Goal: Transaction & Acquisition: Purchase product/service

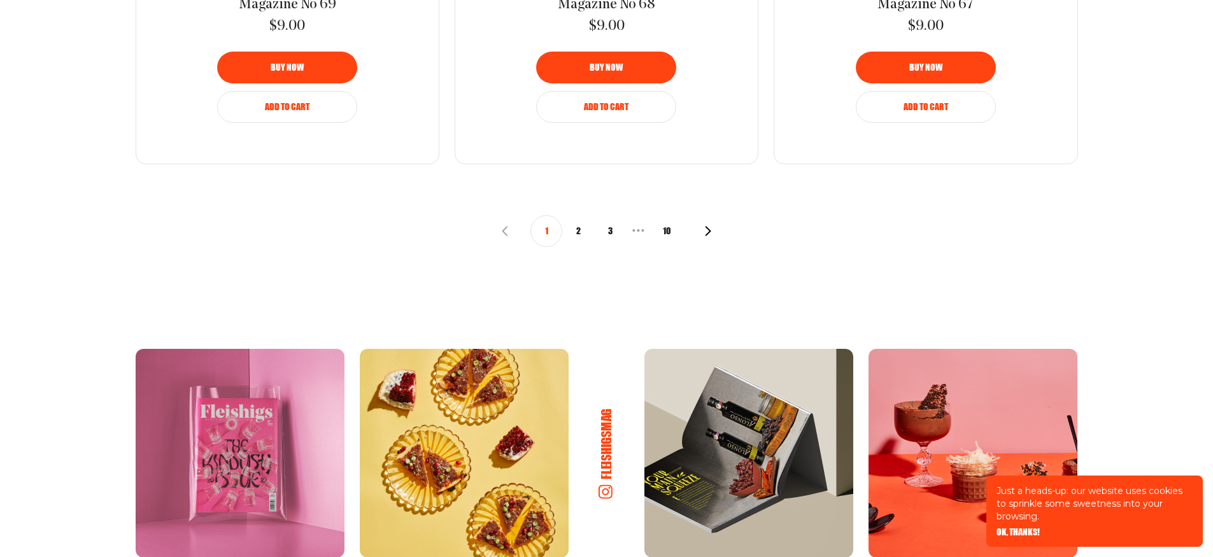
scroll to position [1784, 0]
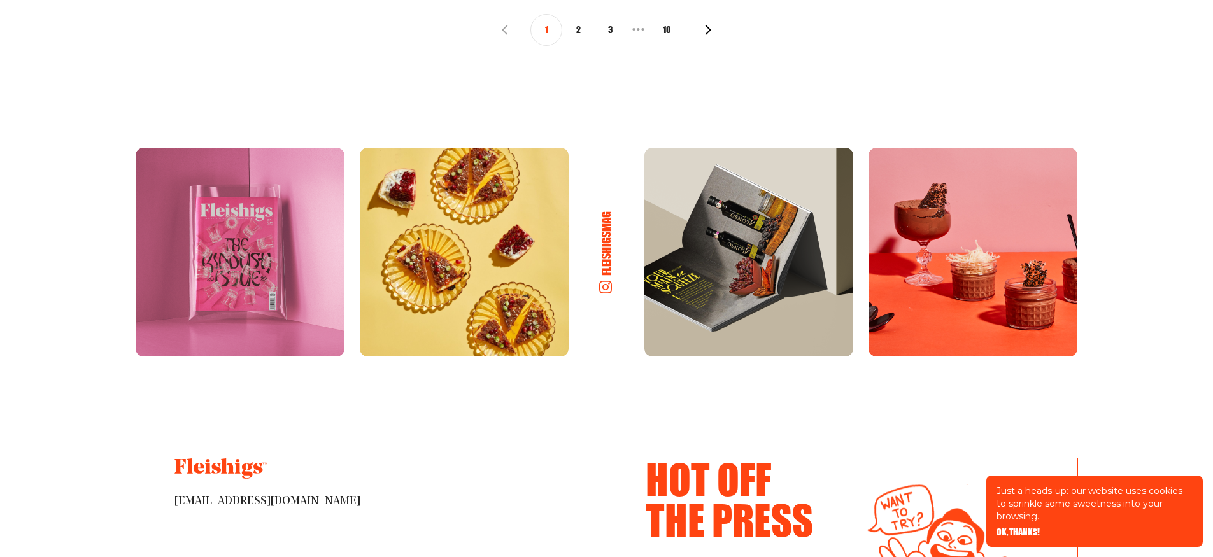
click at [580, 29] on button "2" at bounding box center [578, 30] width 32 height 32
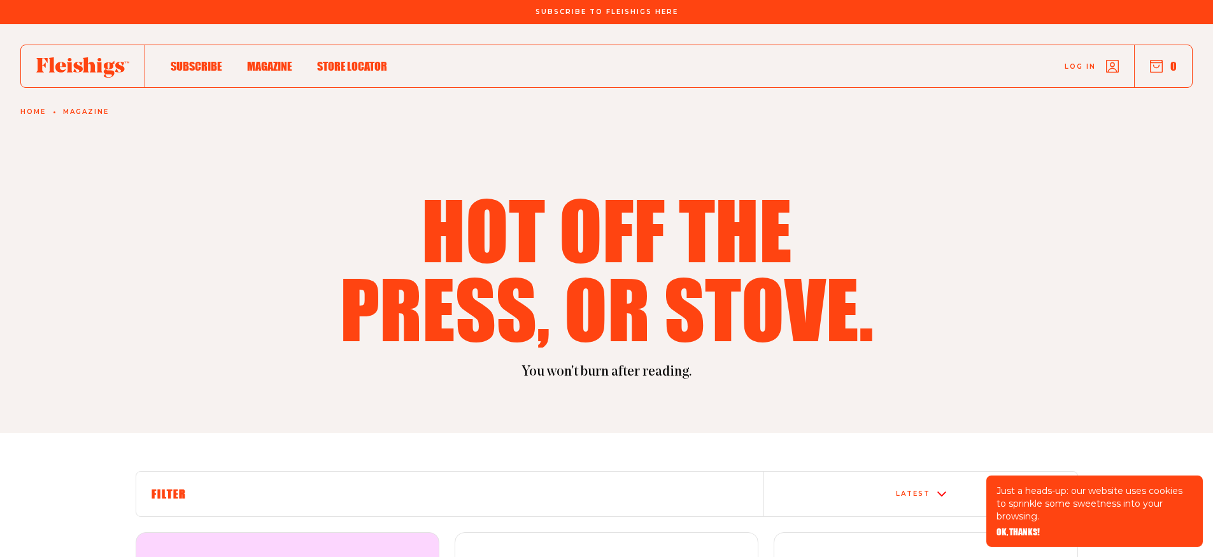
click at [1081, 62] on span "Log in" at bounding box center [1080, 57] width 31 height 10
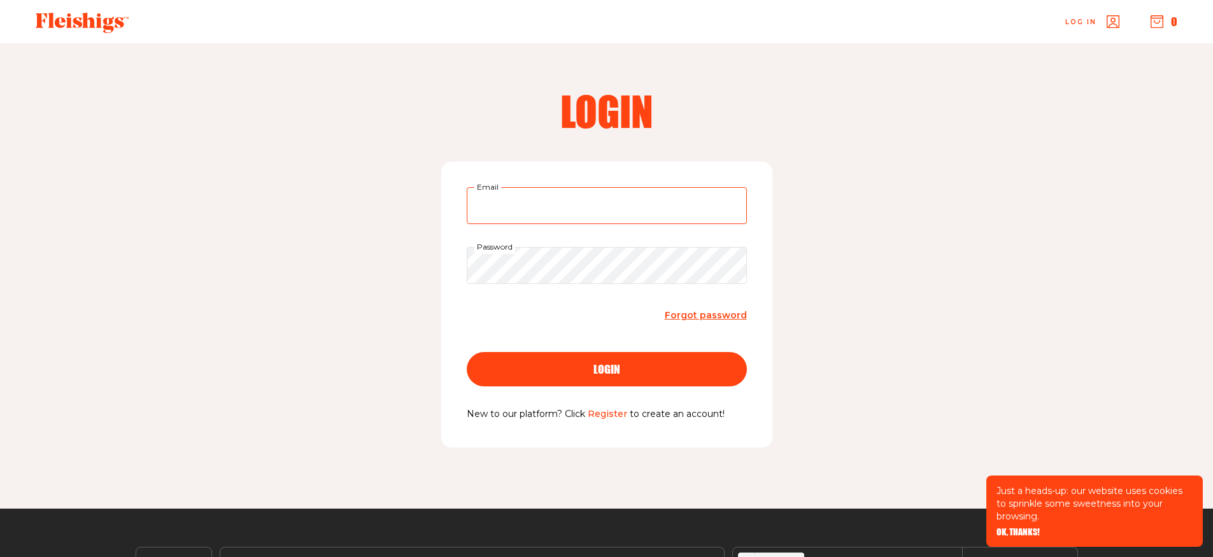
click at [538, 204] on input "Email" at bounding box center [607, 205] width 280 height 37
type input "fein.rena@gmail.com"
click at [608, 413] on link "Register" at bounding box center [607, 413] width 39 height 11
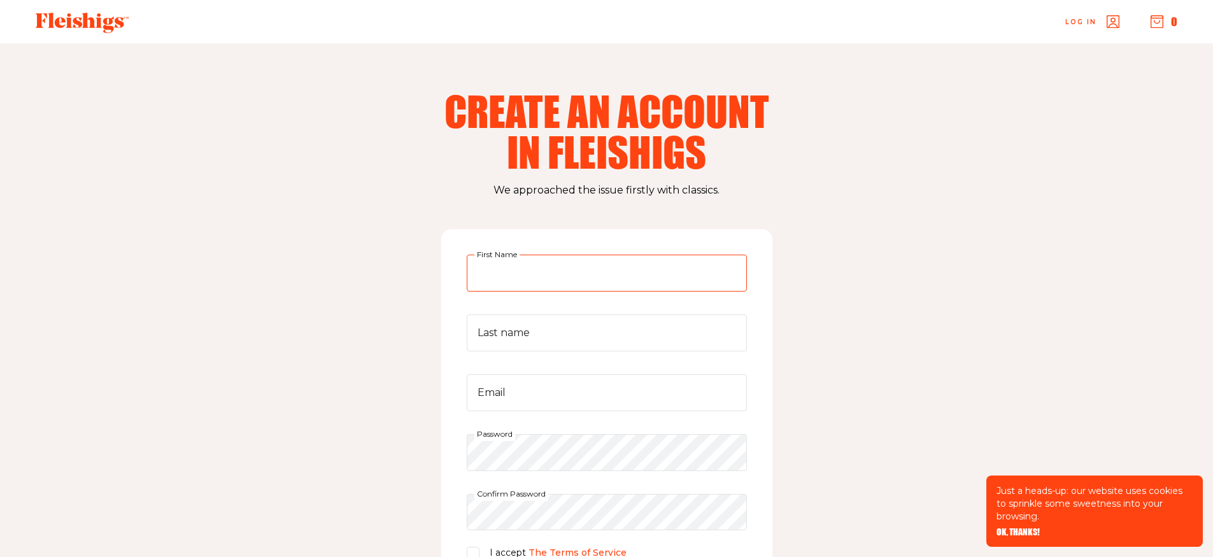
click at [552, 275] on input "First Name" at bounding box center [607, 273] width 280 height 37
type input "[PERSON_NAME]"
type input "fein"
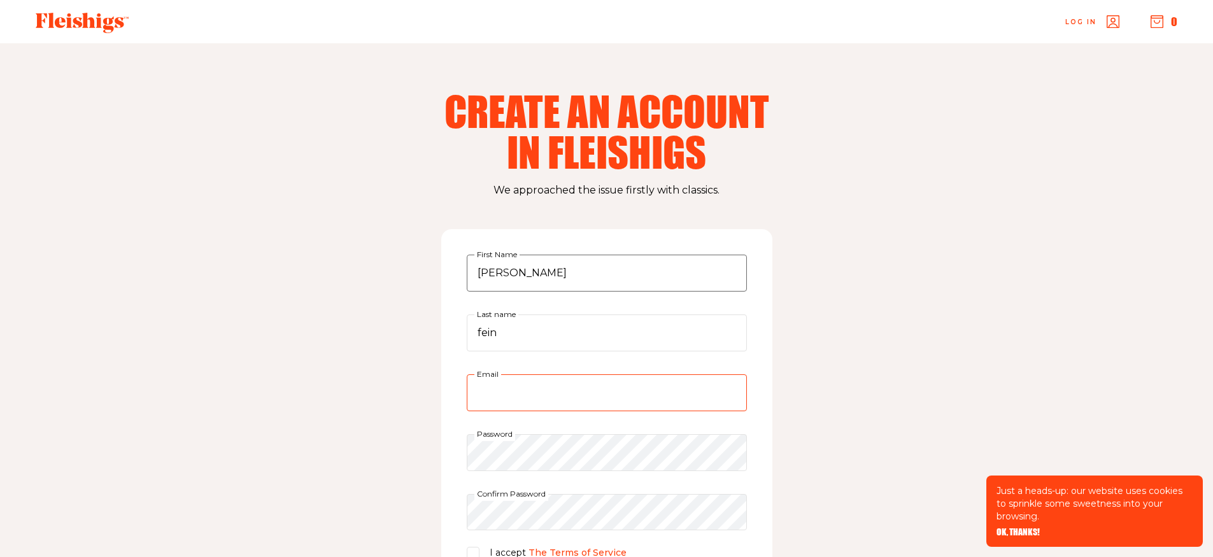
type input "fein.rena@gmail.com"
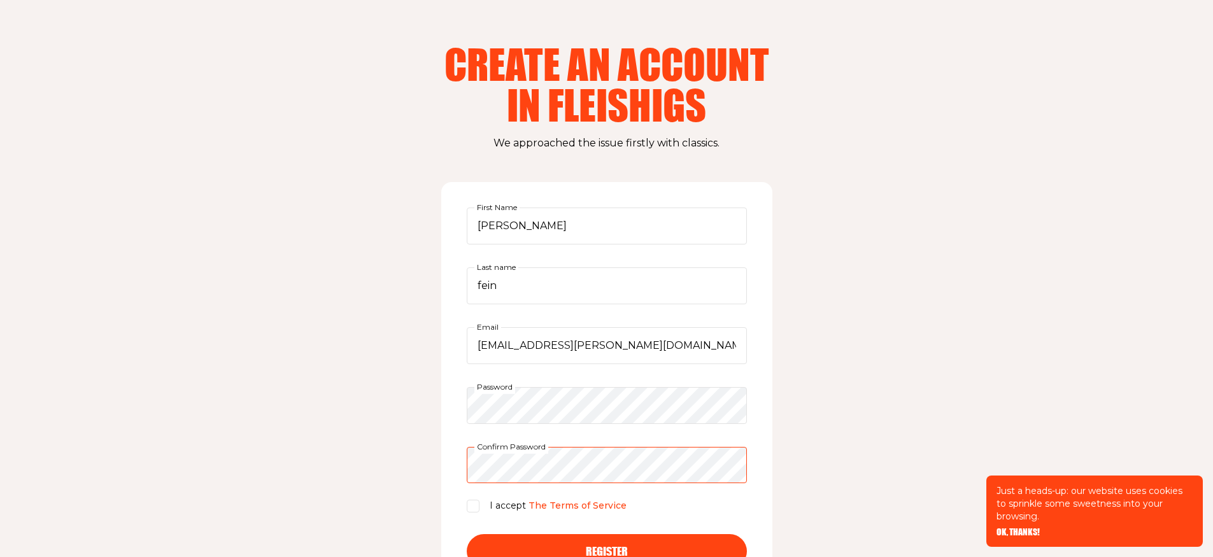
scroll to position [105, 0]
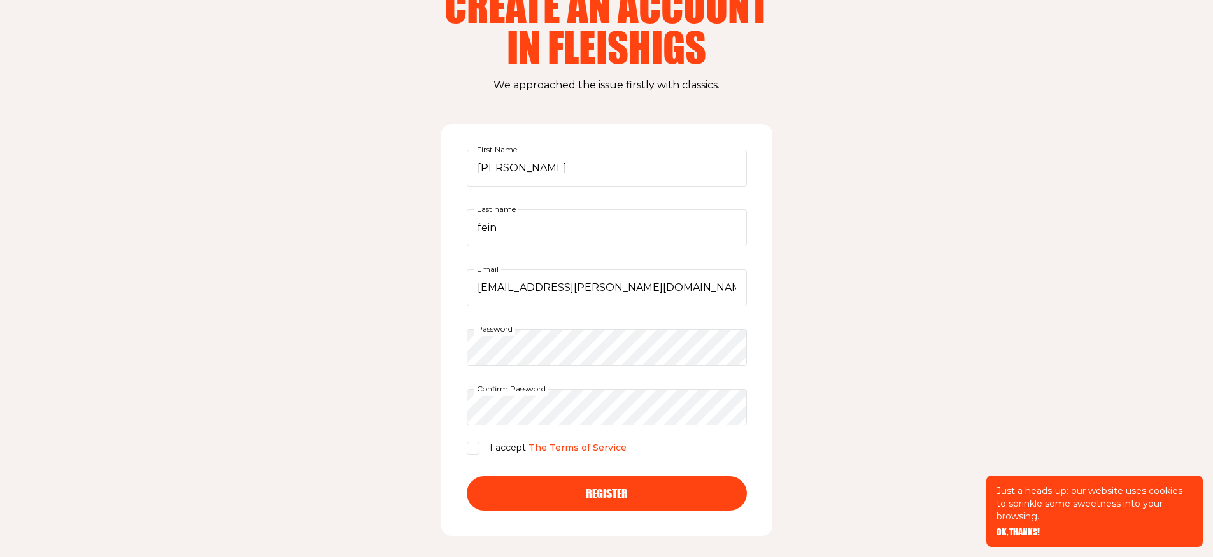
click at [477, 447] on input "I accept The Terms of Service" at bounding box center [473, 448] width 13 height 13
checkbox input "true"
click at [621, 488] on span "Register" at bounding box center [607, 481] width 42 height 11
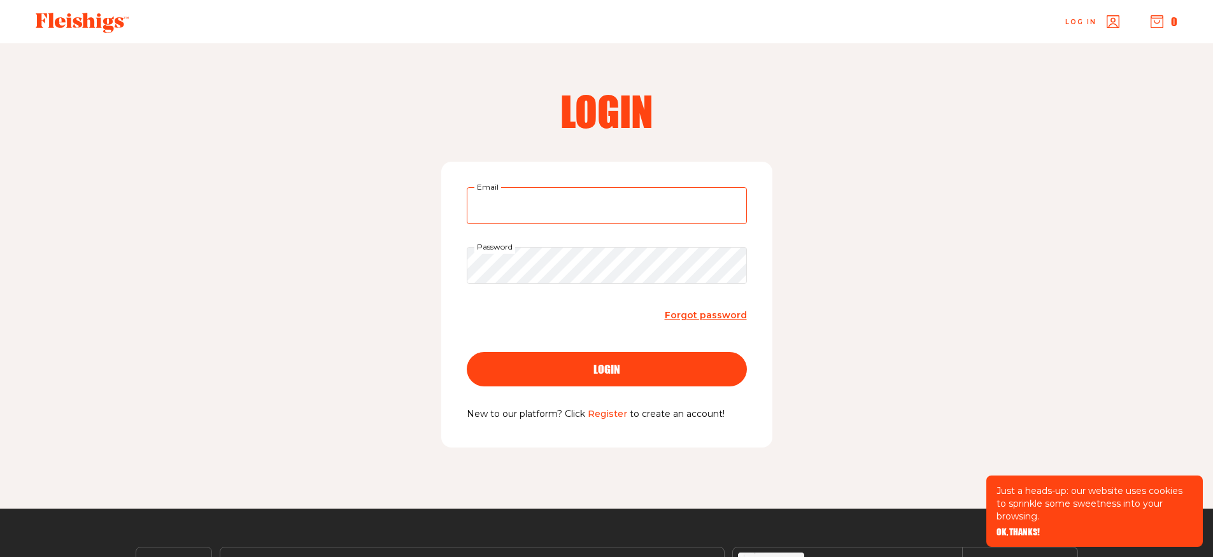
type input "[EMAIL_ADDRESS][PERSON_NAME][DOMAIN_NAME]"
click at [610, 363] on span "login" at bounding box center [607, 357] width 27 height 11
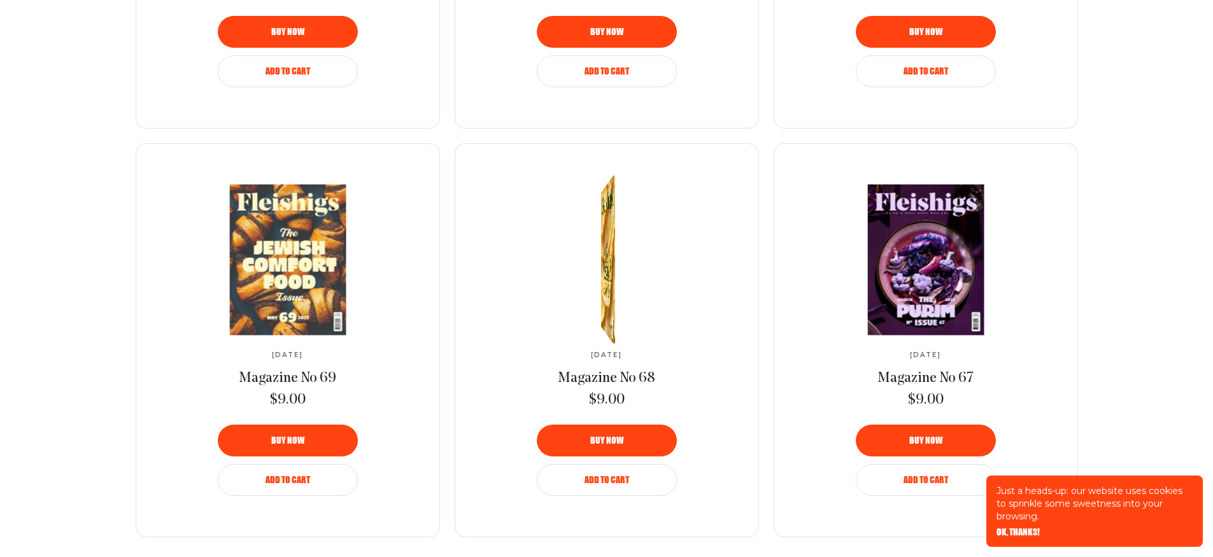
scroll to position [1183, 0]
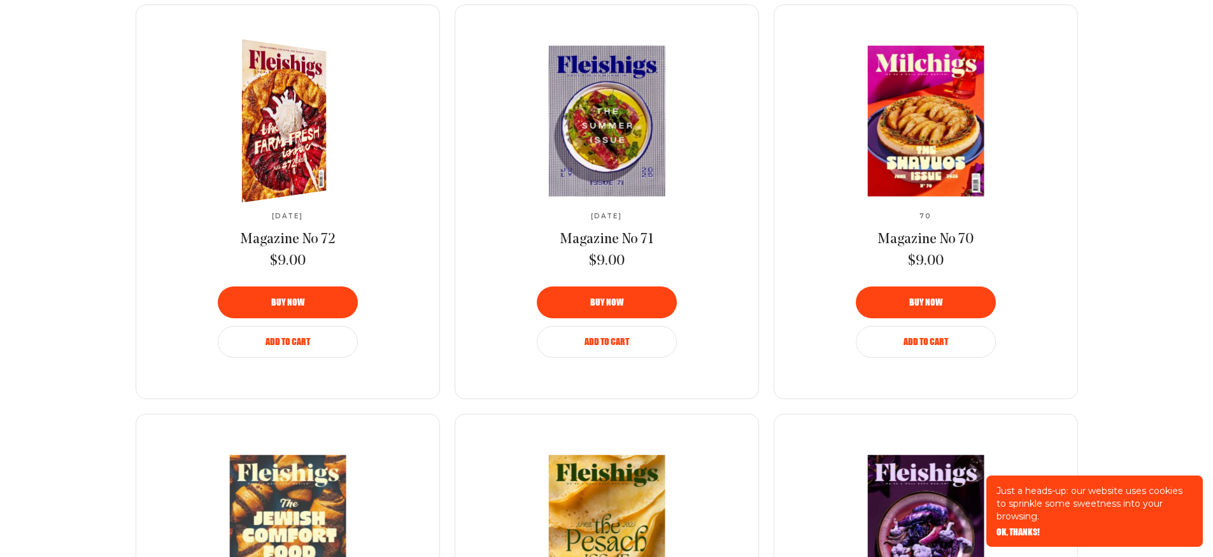
click at [292, 338] on span "Add to Cart" at bounding box center [288, 333] width 45 height 9
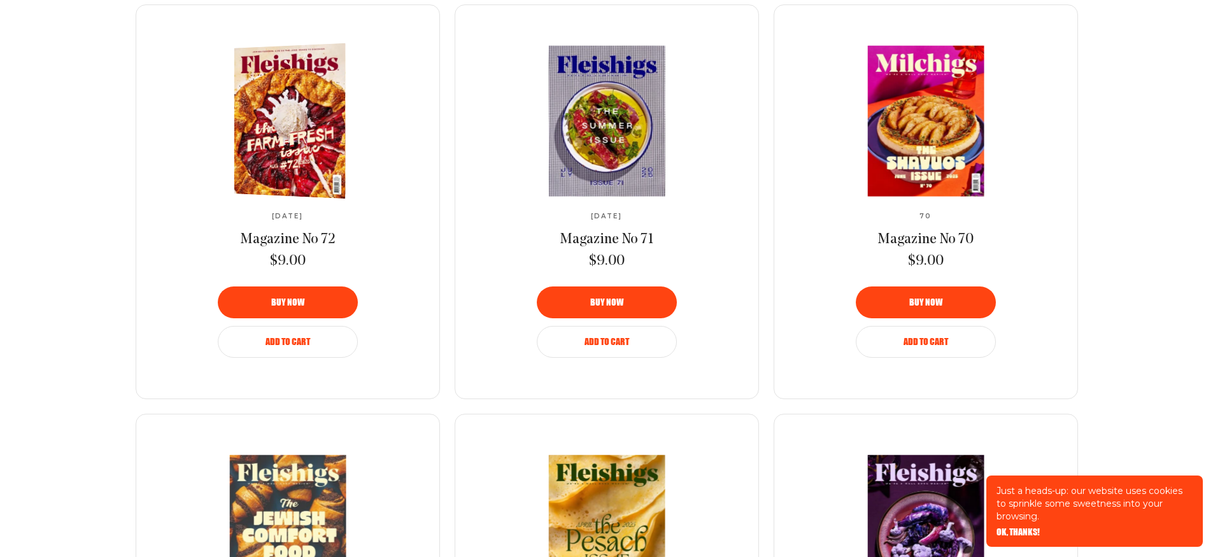
click at [292, 338] on span "Add to Cart" at bounding box center [288, 333] width 45 height 9
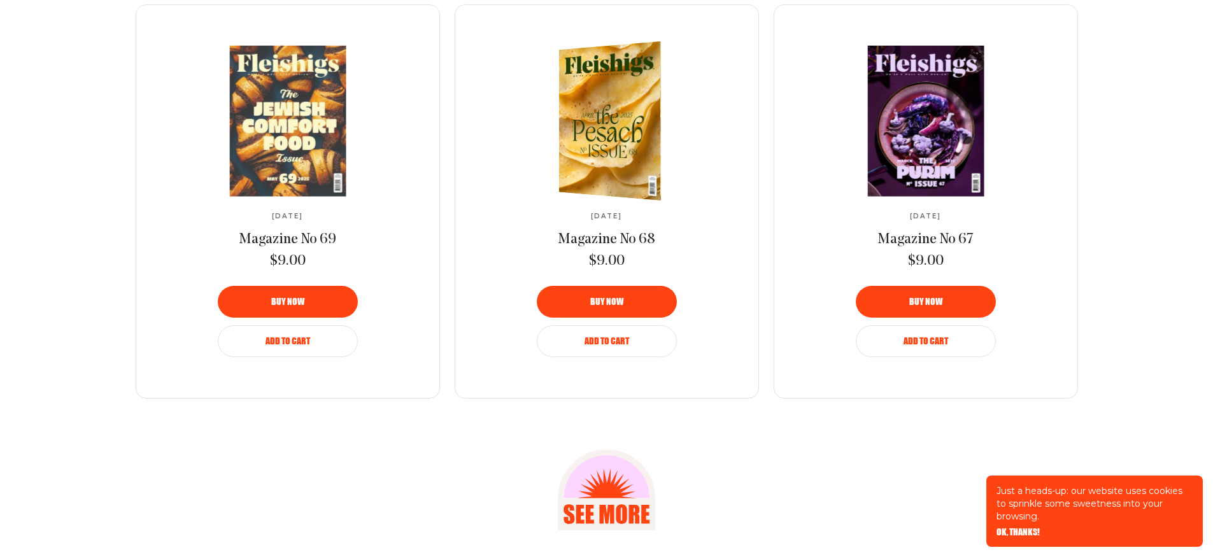
scroll to position [1604, 0]
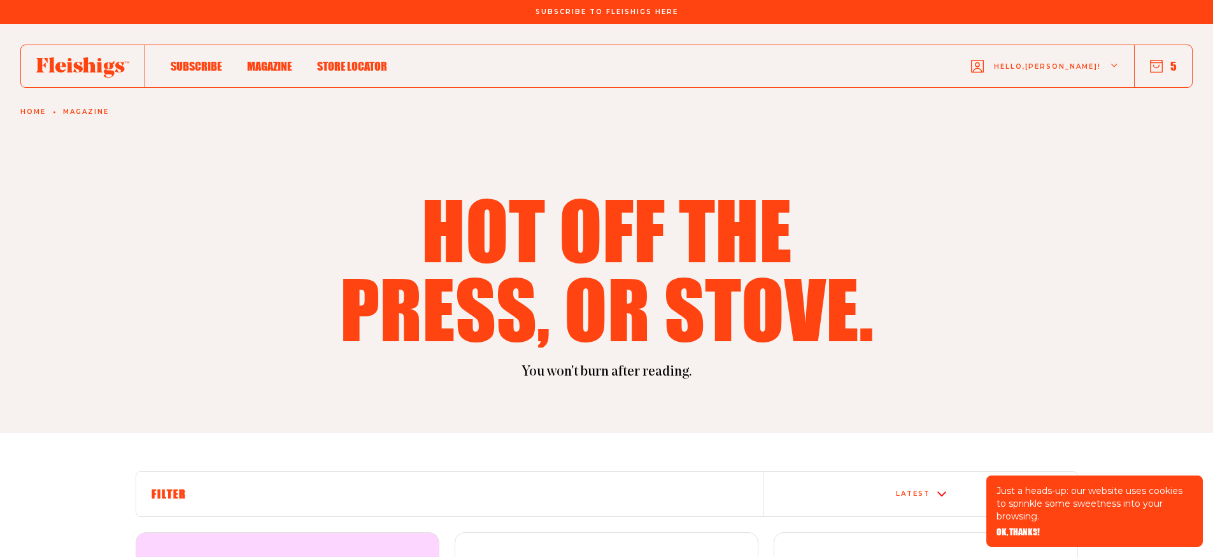
scroll to position [421, 0]
